Goal: Information Seeking & Learning: Learn about a topic

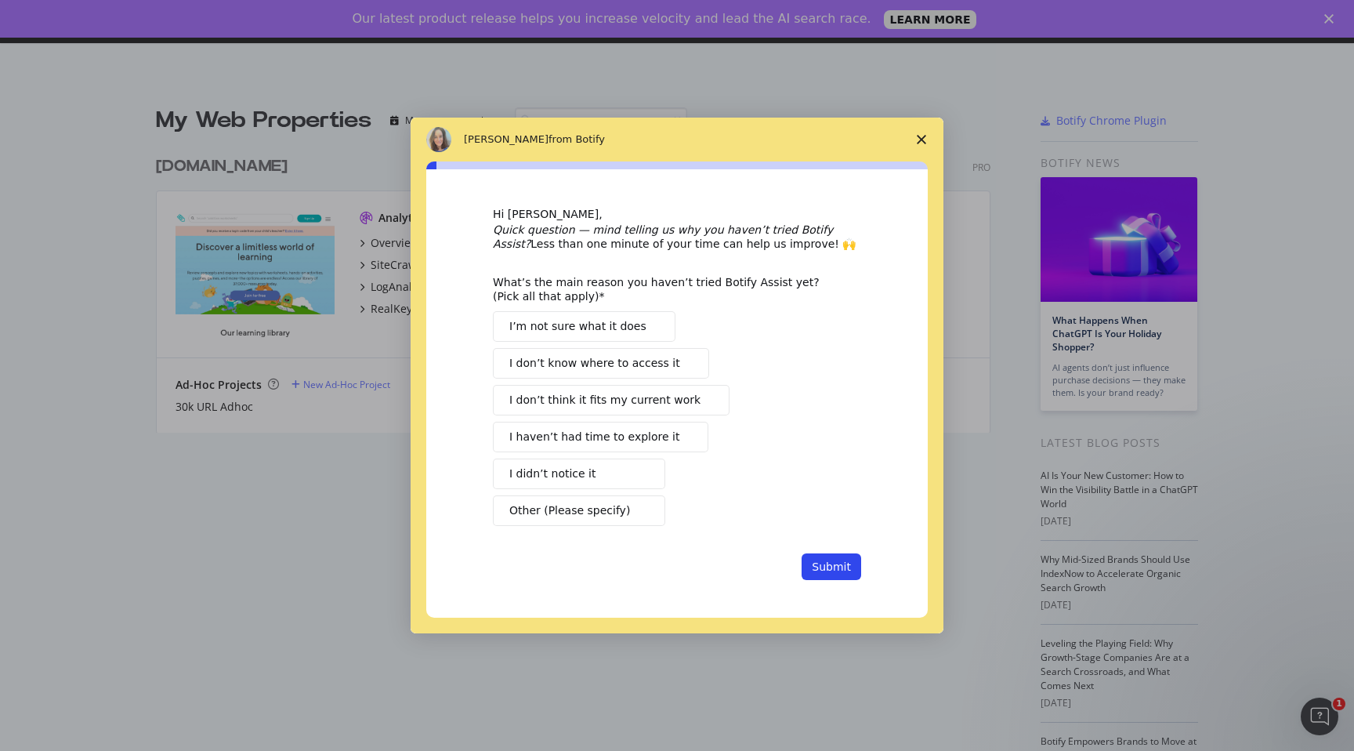
click at [912, 147] on span "Close survey" at bounding box center [922, 140] width 44 height 44
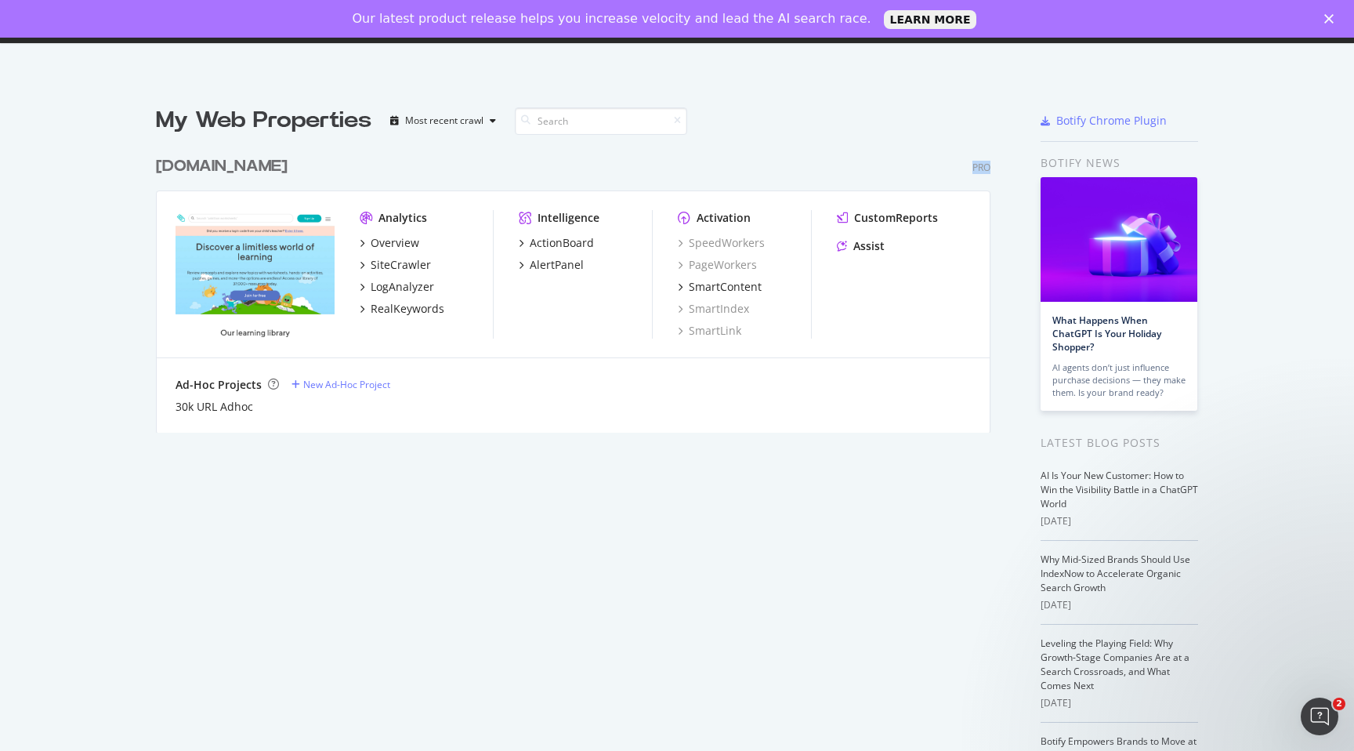
click at [912, 147] on div "[DOMAIN_NAME] Pro Analytics Overview SiteCrawler LogAnalyzer RealKeywords Intel…" at bounding box center [579, 284] width 847 height 296
click at [410, 241] on div "Overview" at bounding box center [395, 243] width 49 height 16
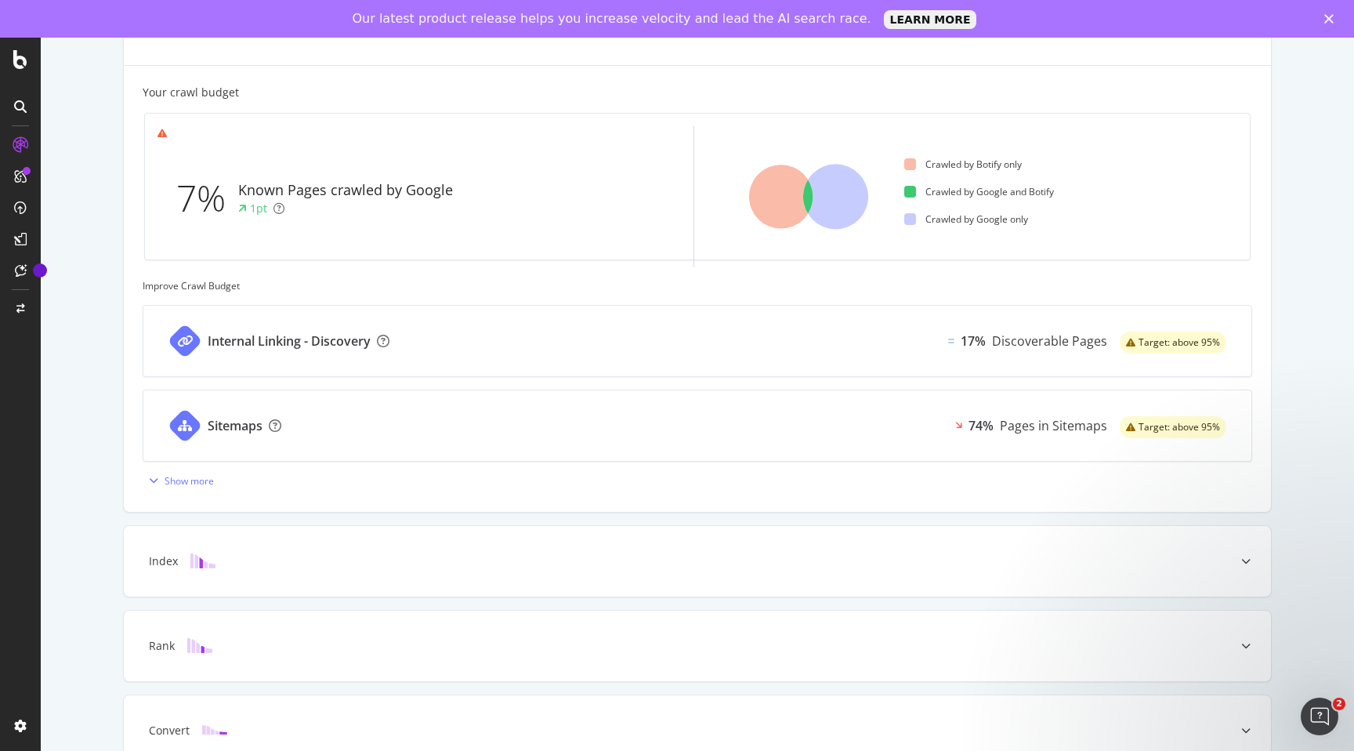
scroll to position [422, 0]
click at [908, 17] on link "LEARN MORE" at bounding box center [930, 19] width 93 height 19
